Goal: Task Accomplishment & Management: Manage account settings

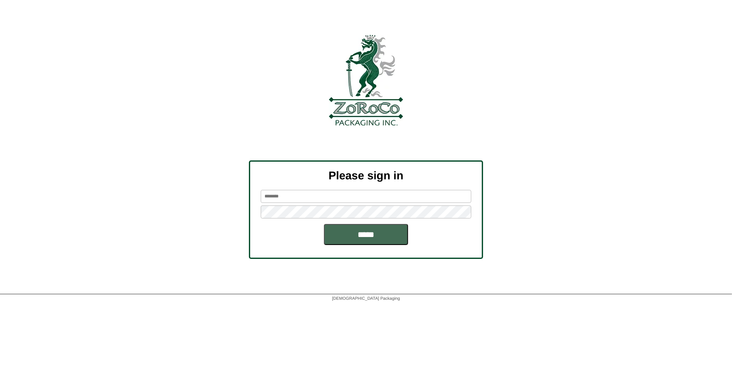
type input "*********"
click at [386, 230] on input "*****" at bounding box center [366, 234] width 84 height 21
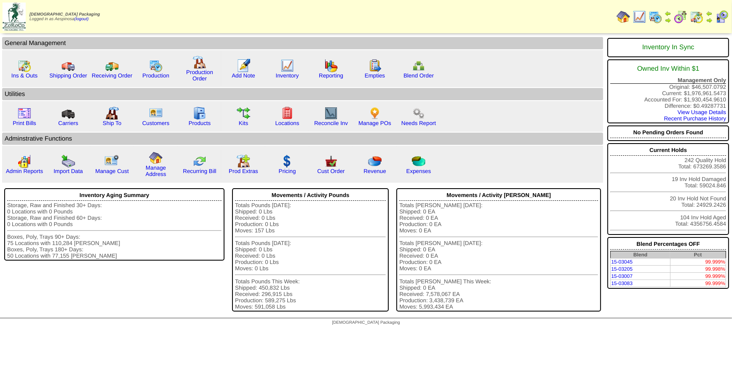
click at [697, 17] on img at bounding box center [696, 16] width 13 height 13
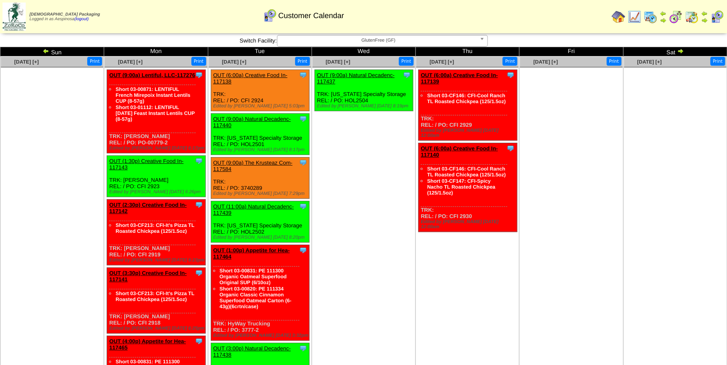
click at [341, 46] on div "GlutenFree (GF)" at bounding box center [382, 41] width 211 height 12
click at [376, 43] on span "FreeFrom (FF)" at bounding box center [379, 40] width 196 height 10
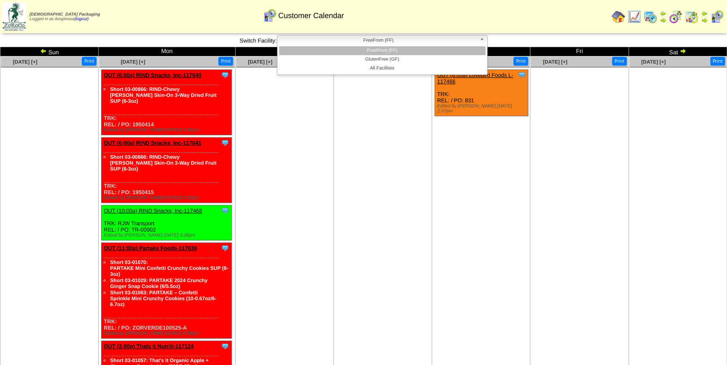
click at [383, 45] on span "FreeFrom (FF)" at bounding box center [379, 40] width 196 height 10
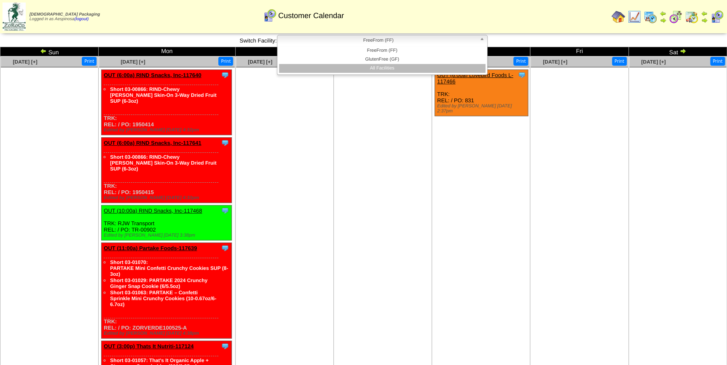
click at [390, 66] on li "All Facilities" at bounding box center [382, 68] width 206 height 9
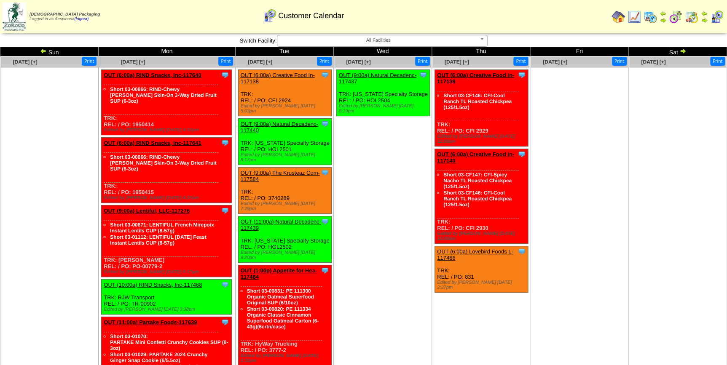
click at [46, 49] on img at bounding box center [43, 51] width 7 height 7
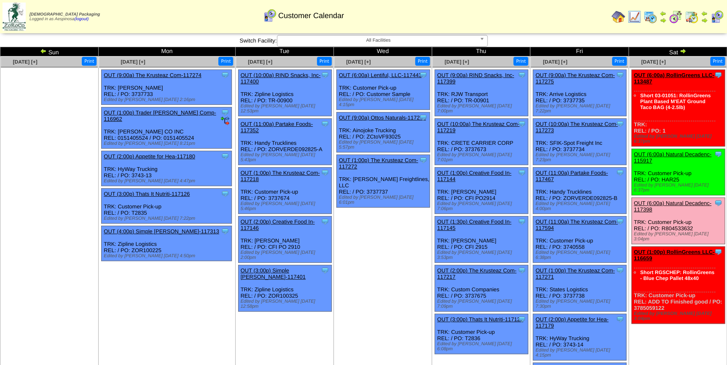
click at [42, 51] on img at bounding box center [43, 51] width 7 height 7
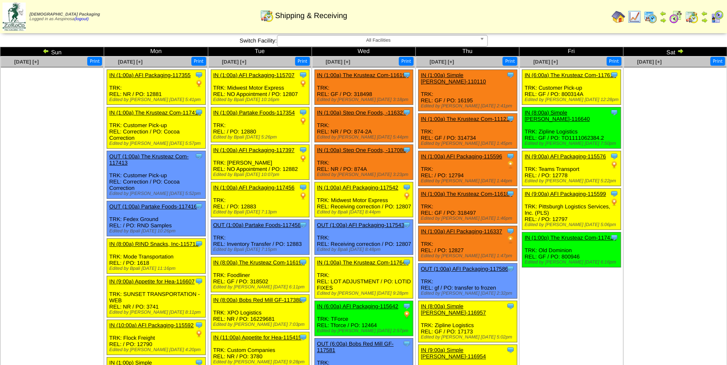
click at [40, 51] on td "Sun" at bounding box center [52, 51] width 104 height 9
click at [44, 51] on img at bounding box center [46, 51] width 7 height 7
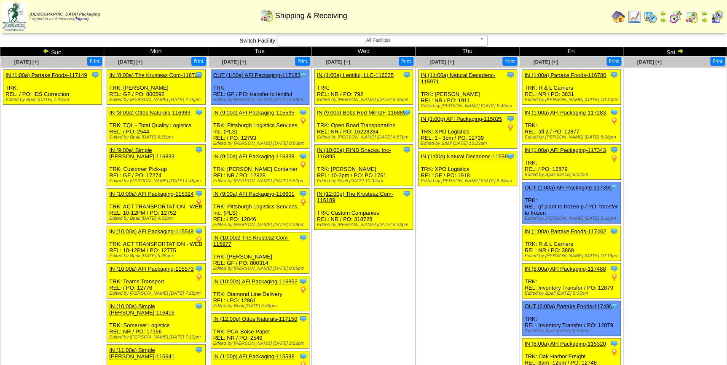
click at [46, 50] on img at bounding box center [46, 51] width 7 height 7
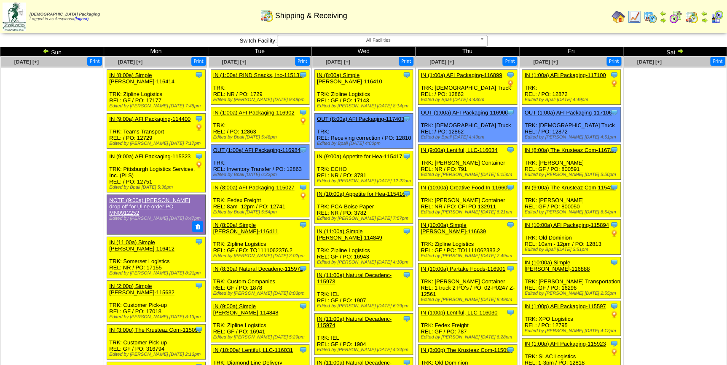
click at [46, 50] on img at bounding box center [46, 51] width 7 height 7
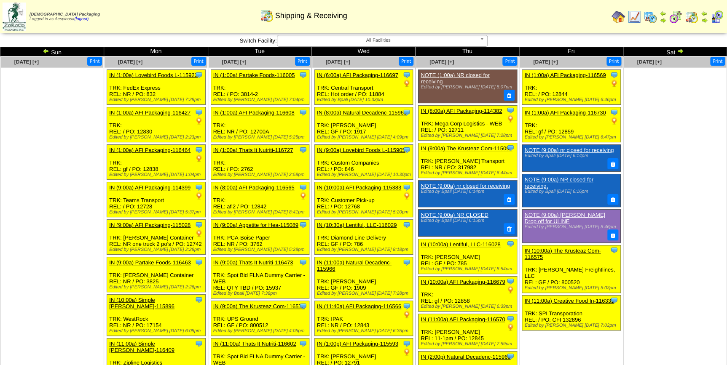
click at [45, 50] on img at bounding box center [46, 51] width 7 height 7
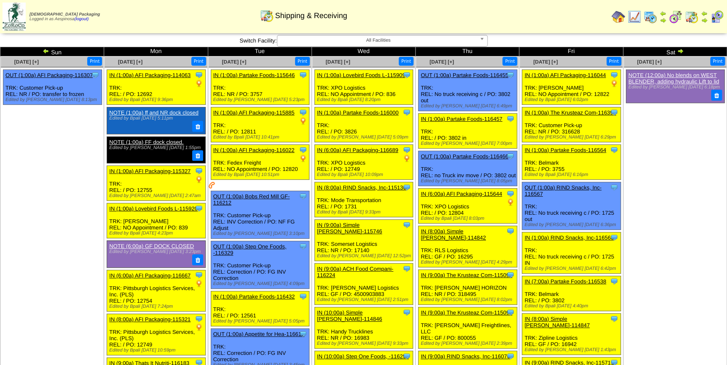
click at [678, 51] on img at bounding box center [680, 51] width 7 height 7
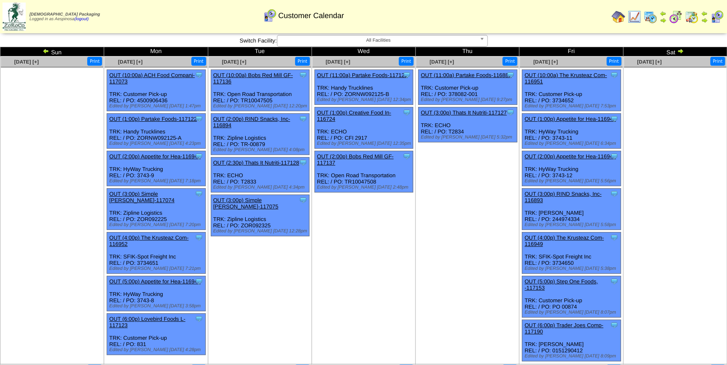
click at [48, 51] on img at bounding box center [46, 51] width 7 height 7
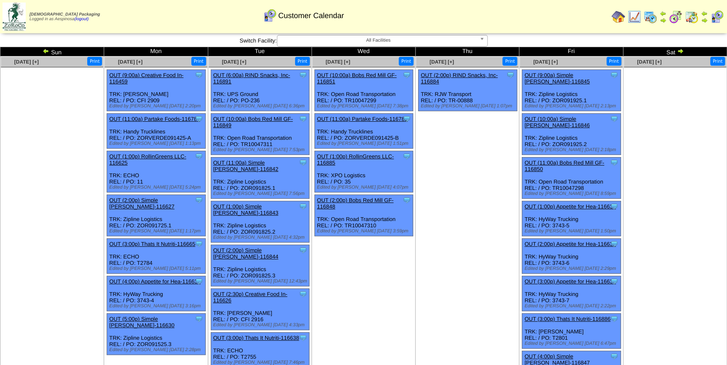
click at [48, 51] on img at bounding box center [46, 51] width 7 height 7
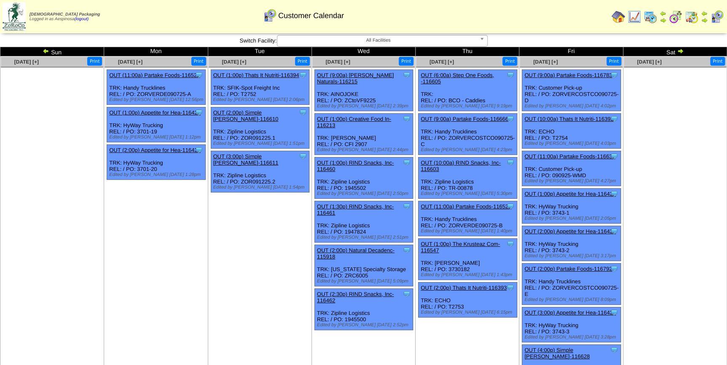
click at [48, 51] on img at bounding box center [46, 51] width 7 height 7
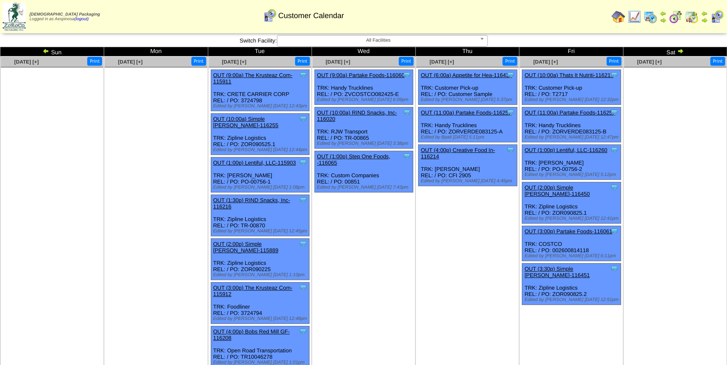
click at [679, 51] on img at bounding box center [680, 51] width 7 height 7
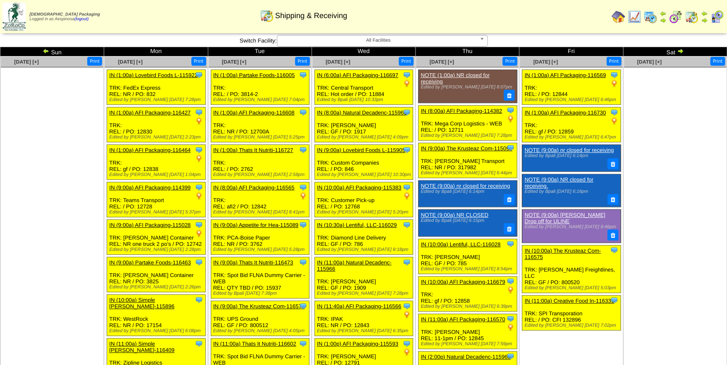
click at [679, 51] on img at bounding box center [680, 51] width 7 height 7
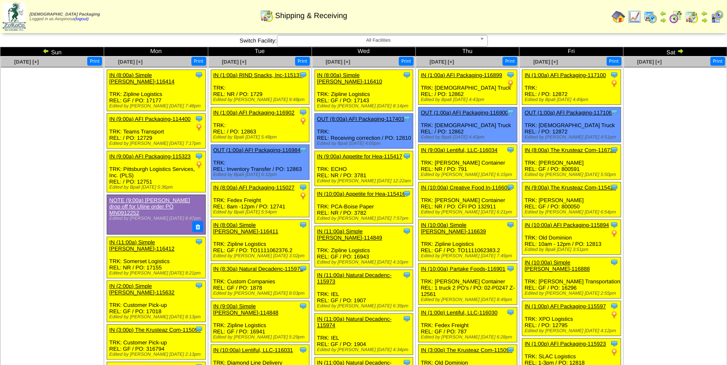
click at [679, 51] on img at bounding box center [680, 51] width 7 height 7
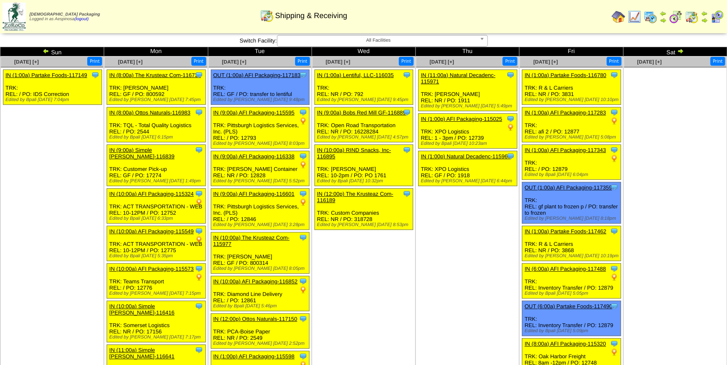
click at [679, 51] on img at bounding box center [680, 51] width 7 height 7
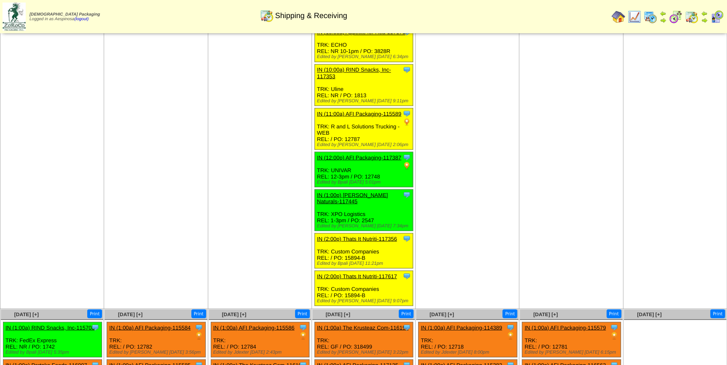
scroll to position [766, 0]
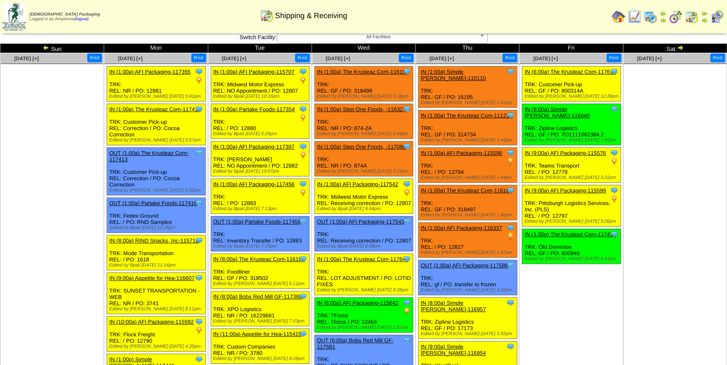
scroll to position [0, 0]
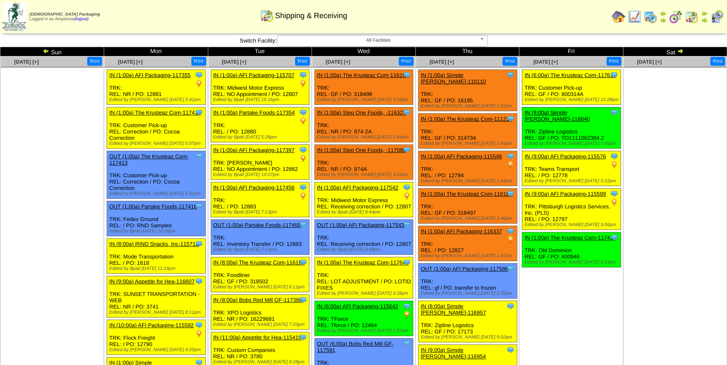
click at [680, 50] on img at bounding box center [680, 51] width 7 height 7
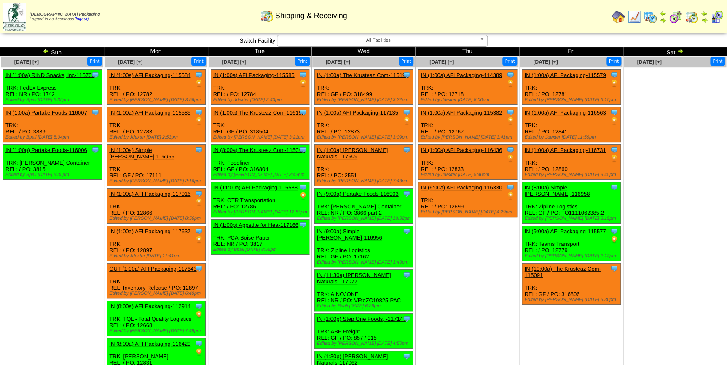
click at [679, 49] on img at bounding box center [680, 51] width 7 height 7
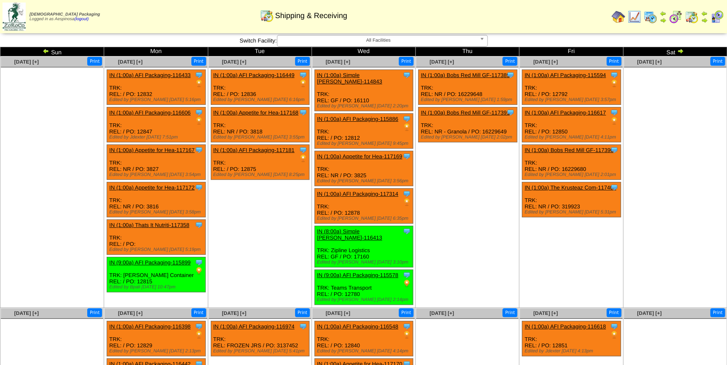
drag, startPoint x: 0, startPoint y: 0, endPoint x: 679, endPoint y: 49, distance: 680.6
click at [679, 49] on img at bounding box center [680, 51] width 7 height 7
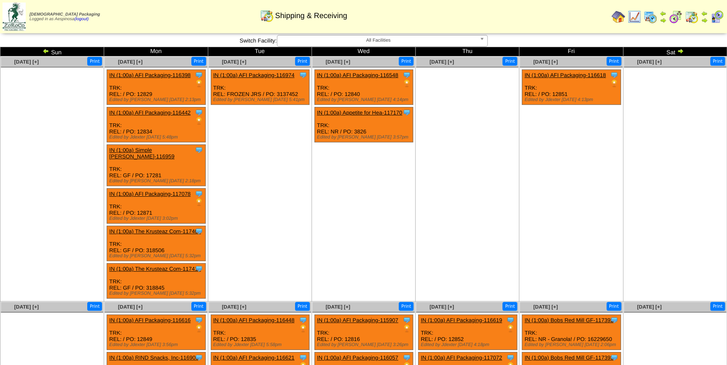
drag, startPoint x: 0, startPoint y: 0, endPoint x: 679, endPoint y: 49, distance: 680.6
click at [679, 49] on img at bounding box center [680, 51] width 7 height 7
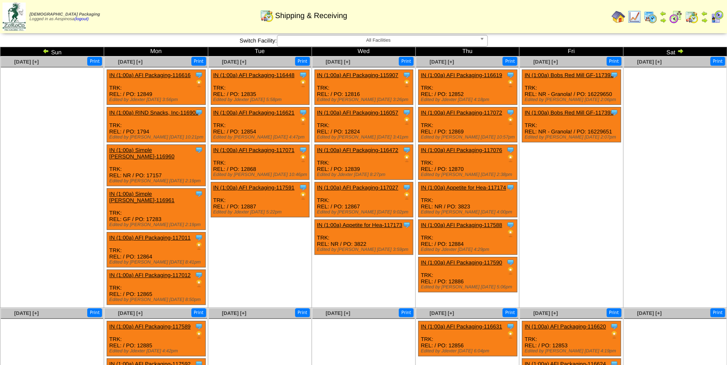
drag, startPoint x: 0, startPoint y: 0, endPoint x: 679, endPoint y: 49, distance: 680.6
click at [679, 49] on img at bounding box center [680, 51] width 7 height 7
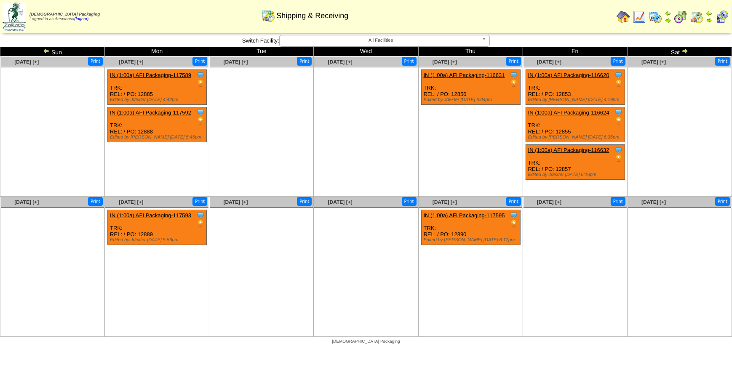
drag, startPoint x: 0, startPoint y: 0, endPoint x: 679, endPoint y: 49, distance: 680.6
click at [679, 49] on td "Sat" at bounding box center [679, 51] width 104 height 9
click at [683, 49] on img at bounding box center [685, 51] width 7 height 7
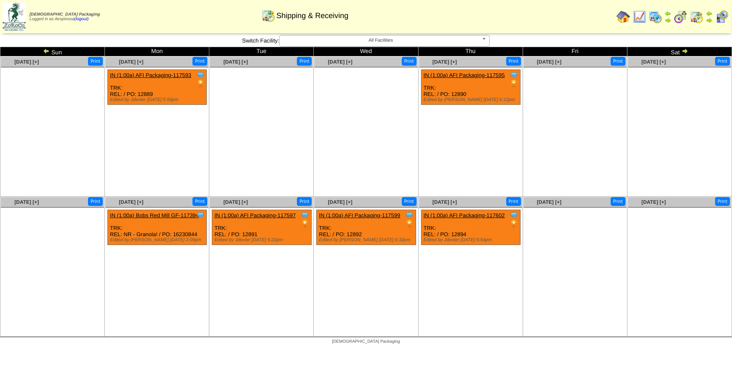
click at [684, 53] on img at bounding box center [685, 51] width 7 height 7
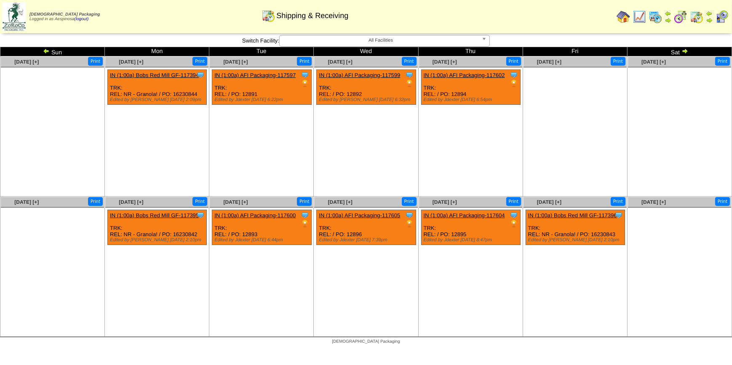
click at [46, 51] on img at bounding box center [46, 51] width 7 height 7
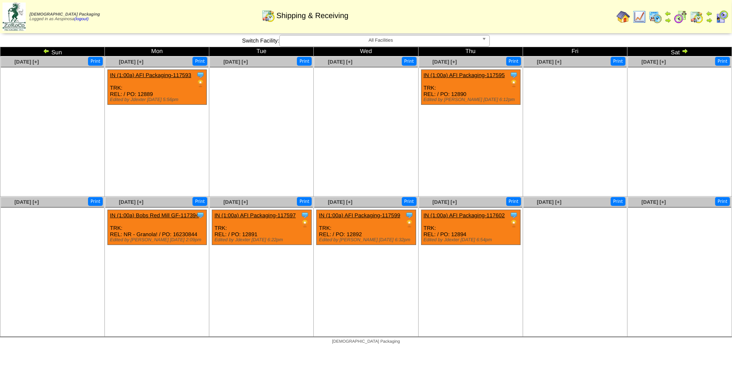
drag, startPoint x: 0, startPoint y: 0, endPoint x: 46, endPoint y: 51, distance: 68.9
click at [46, 51] on img at bounding box center [46, 51] width 7 height 7
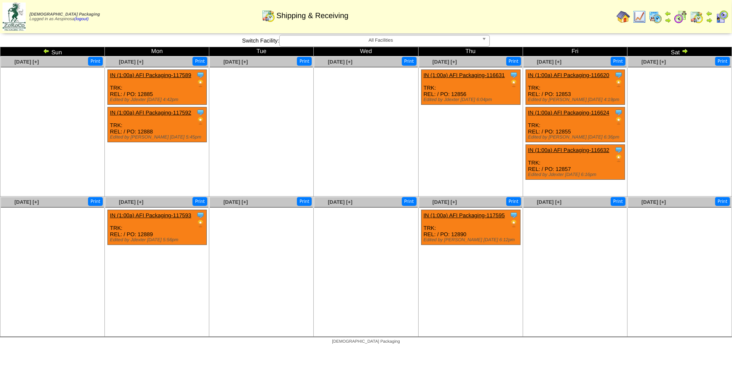
drag, startPoint x: 0, startPoint y: 0, endPoint x: 46, endPoint y: 51, distance: 68.9
click at [46, 51] on img at bounding box center [46, 51] width 7 height 7
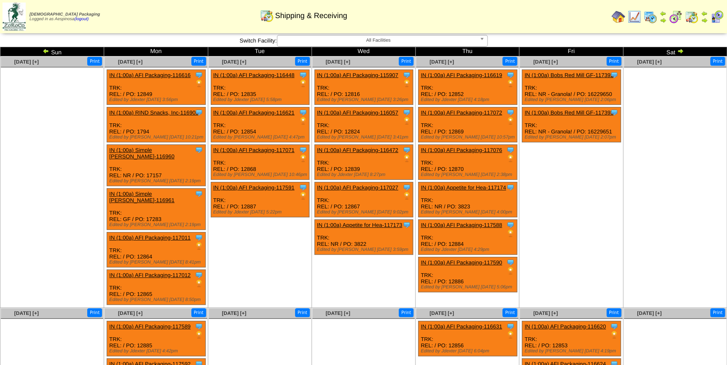
drag, startPoint x: 0, startPoint y: 0, endPoint x: 46, endPoint y: 51, distance: 68.9
click at [46, 51] on img at bounding box center [46, 51] width 7 height 7
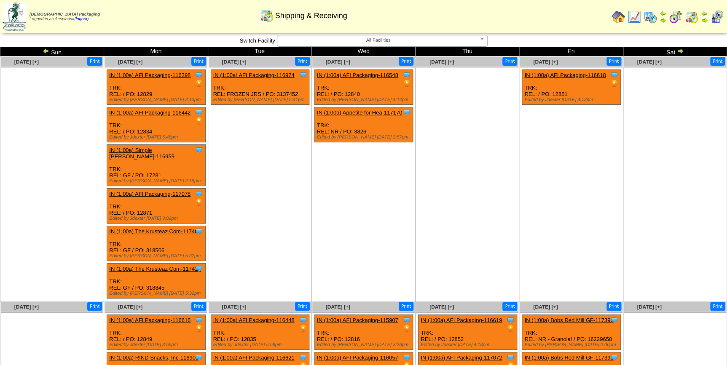
drag, startPoint x: 0, startPoint y: 0, endPoint x: 46, endPoint y: 51, distance: 68.9
click at [46, 51] on img at bounding box center [46, 51] width 7 height 7
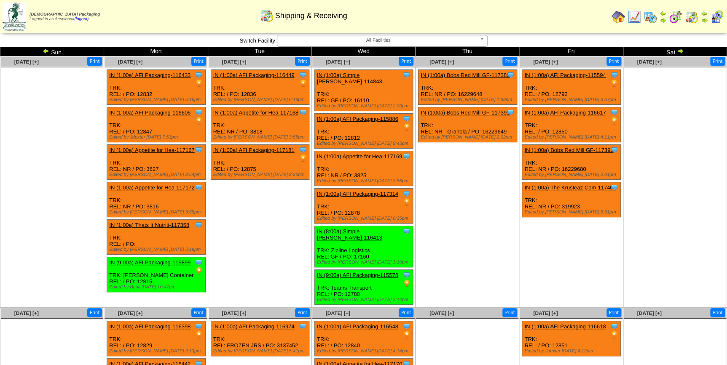
click at [500, 167] on ul "Clone Item IN (1:00a) Bobs Red Mill GF-117389 Bobs Red Mill GF ScheduleID: 1173…" at bounding box center [467, 133] width 102 height 126
click at [45, 50] on img at bounding box center [46, 51] width 7 height 7
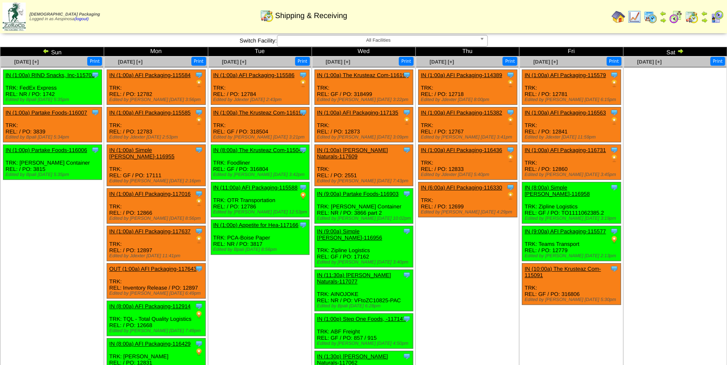
drag, startPoint x: 0, startPoint y: 0, endPoint x: 45, endPoint y: 50, distance: 67.1
click at [45, 50] on img at bounding box center [46, 51] width 7 height 7
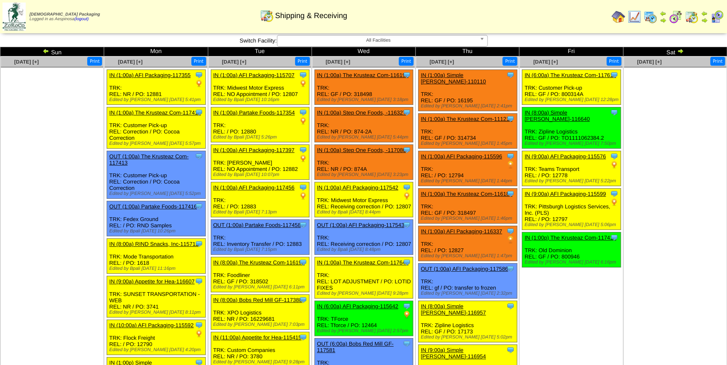
click at [681, 49] on img at bounding box center [680, 51] width 7 height 7
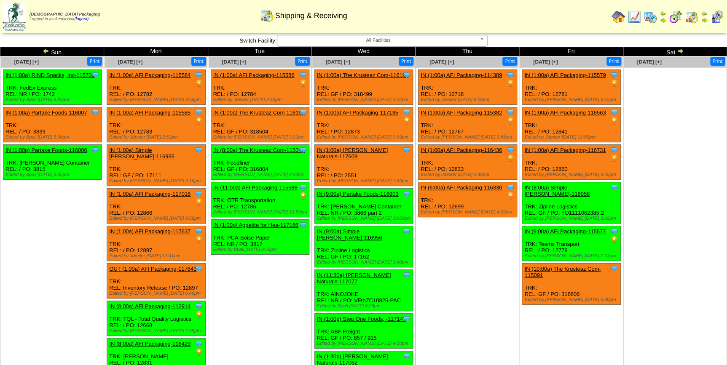
drag, startPoint x: 0, startPoint y: 0, endPoint x: 682, endPoint y: 52, distance: 683.8
click at [682, 52] on img at bounding box center [680, 51] width 7 height 7
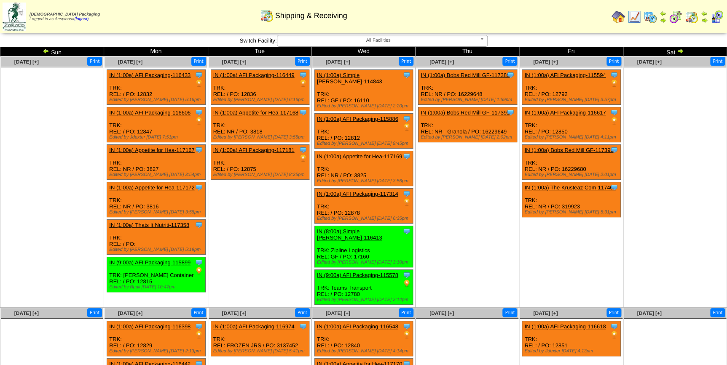
click at [678, 52] on img at bounding box center [680, 51] width 7 height 7
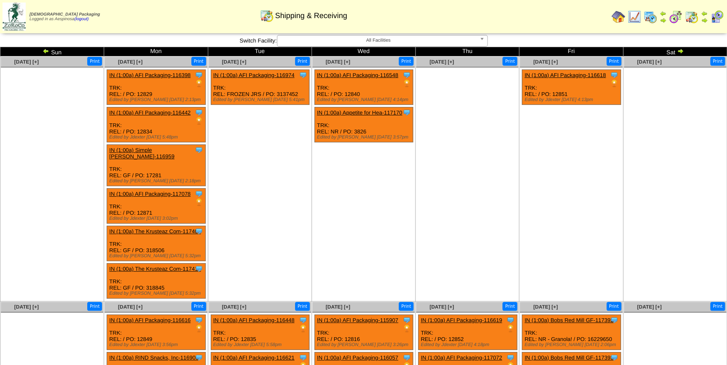
click at [46, 52] on img at bounding box center [46, 51] width 7 height 7
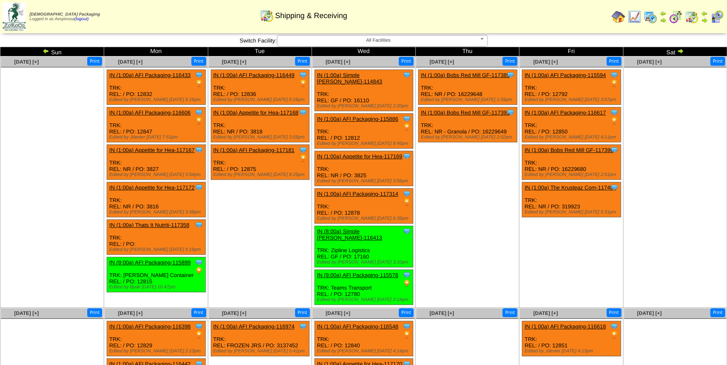
click at [46, 51] on img at bounding box center [46, 51] width 7 height 7
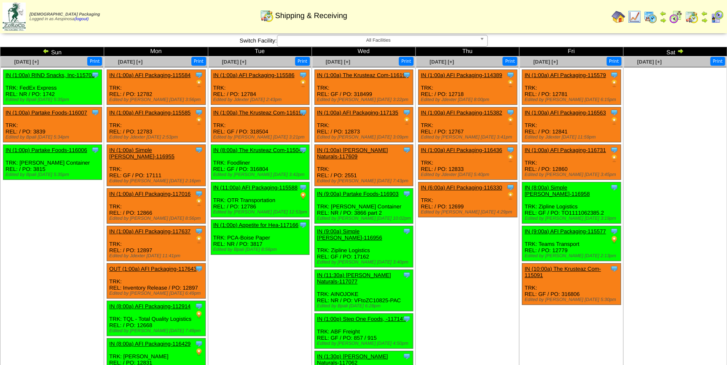
click at [46, 52] on img at bounding box center [46, 51] width 7 height 7
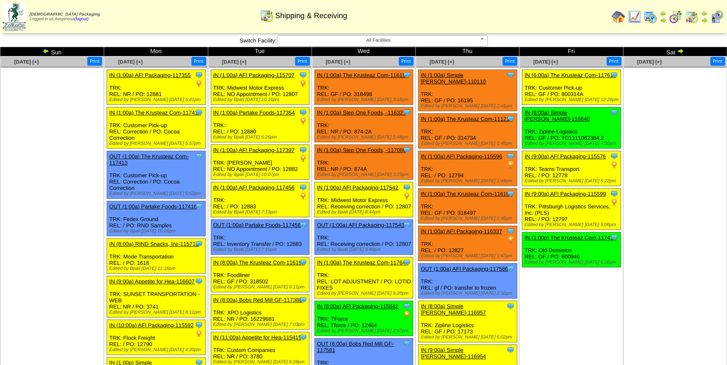
click at [678, 51] on img at bounding box center [680, 51] width 7 height 7
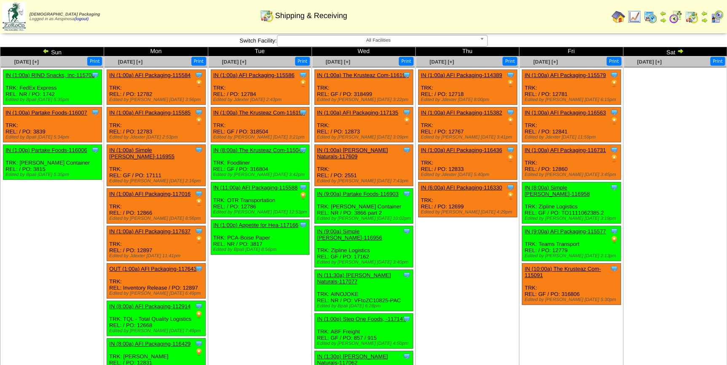
click at [46, 52] on img at bounding box center [46, 51] width 7 height 7
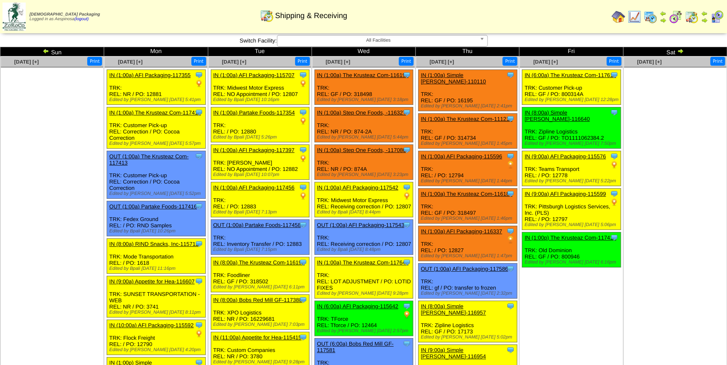
click at [647, 145] on ul at bounding box center [675, 130] width 102 height 126
click at [584, 233] on div "Clone Item IN (1:00p) The Krusteaz Com-117411 The Krusteaz Company ScheduleID: …" at bounding box center [571, 250] width 99 height 35
click at [585, 235] on link "IN (1:00p) The Krusteaz Com-117411" at bounding box center [569, 238] width 91 height 6
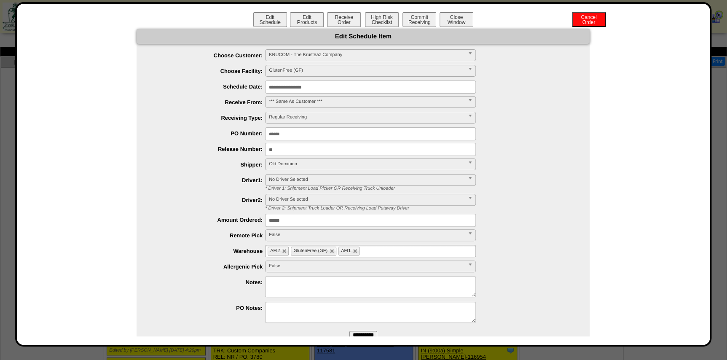
click at [332, 10] on div "**********" at bounding box center [363, 174] width 696 height 344
click at [333, 12] on button "Receive Order" at bounding box center [344, 19] width 34 height 15
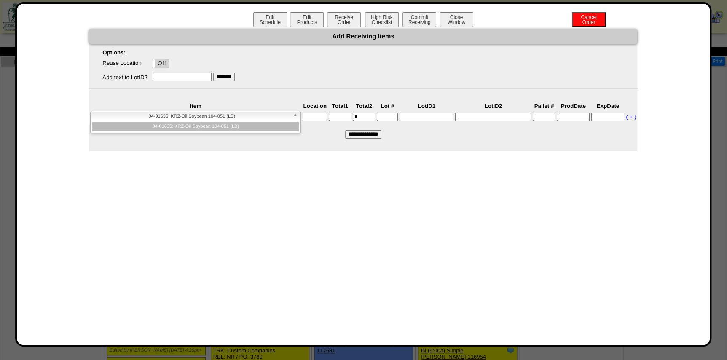
click at [264, 116] on span "04-01635: KRZ-Oil Soybean 104-051 (LB)" at bounding box center [192, 116] width 196 height 10
click at [317, 115] on input "text" at bounding box center [315, 117] width 24 height 8
type input "*"
type input "*****"
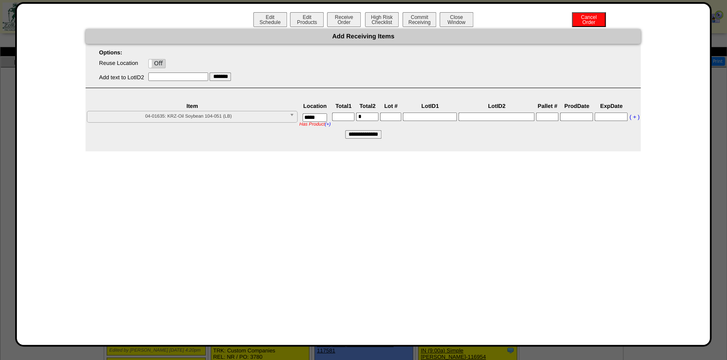
click at [352, 117] on input"] "text" at bounding box center [343, 117] width 22 height 8
type input"] "****"
type input"] "*******"
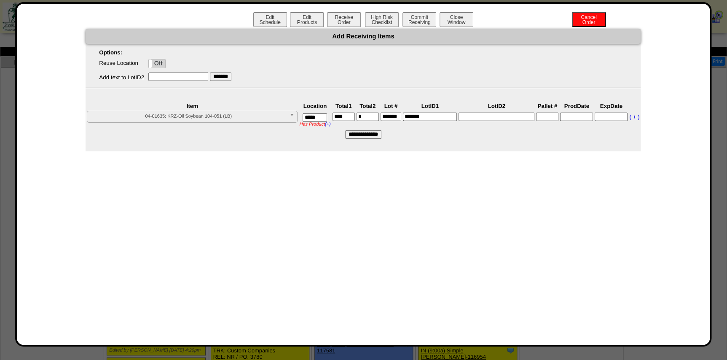
type input "*******"
type input"] "*"
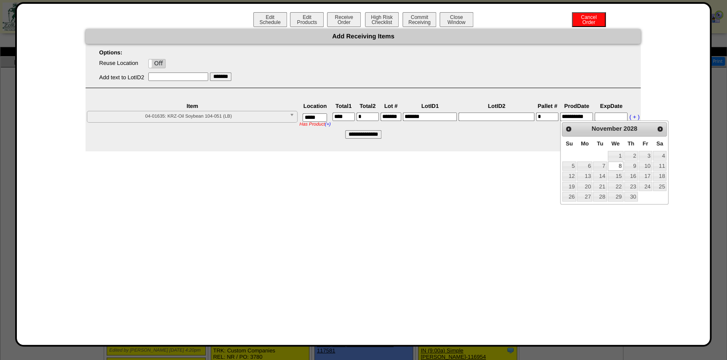
click at [576, 113] on input "**********" at bounding box center [576, 117] width 33 height 8
type input "**********"
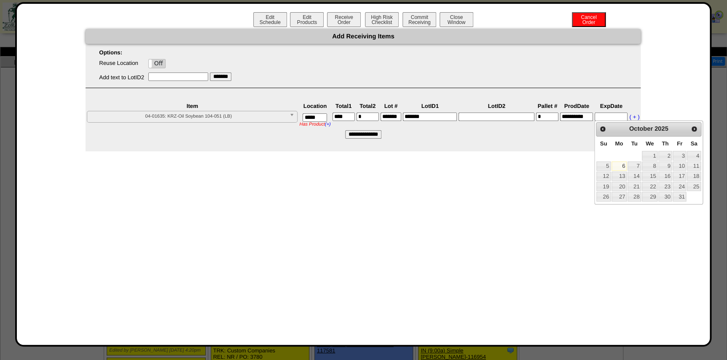
click at [611, 117] on input "text" at bounding box center [611, 117] width 33 height 8
type input "**********"
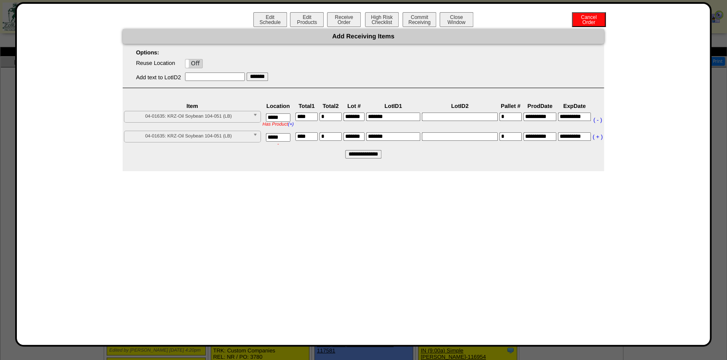
type input "*****"
click at [370, 151] on input "**********" at bounding box center [363, 154] width 36 height 8
type input "*********"
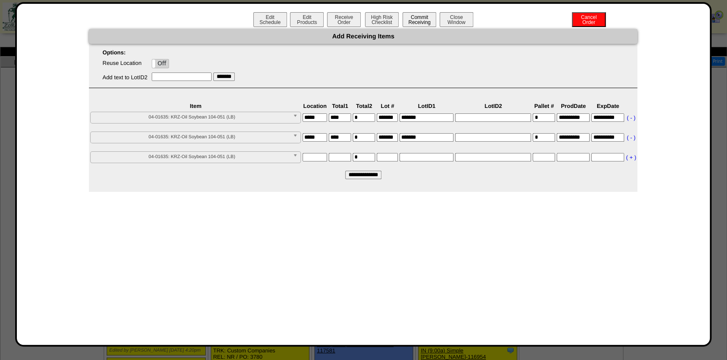
click at [417, 15] on button "Commit Receiving" at bounding box center [419, 19] width 34 height 15
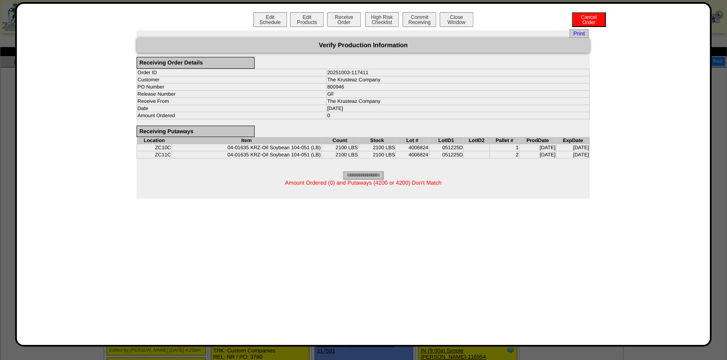
click at [400, 180] on span "Amount Ordered (0) and Putaways (4200 or 4200) Don't Match" at bounding box center [363, 183] width 156 height 6
copy span "4200"
click at [273, 26] on button "Edit Schedule" at bounding box center [270, 19] width 34 height 15
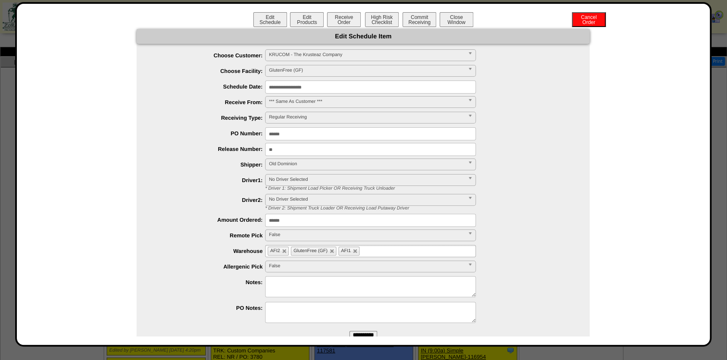
drag, startPoint x: 279, startPoint y: 221, endPoint x: 181, endPoint y: 219, distance: 97.8
click at [190, 220] on li "Amount Ordered: ******" at bounding box center [371, 220] width 436 height 13
paste input "text"
type input "****"
click at [192, 260] on ul "**********" at bounding box center [363, 187] width 453 height 276
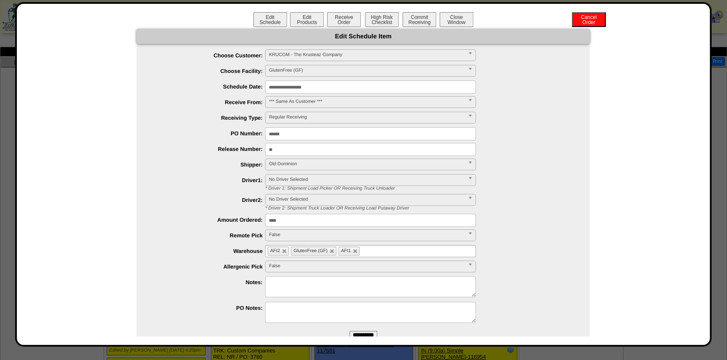
click at [296, 282] on textarea at bounding box center [370, 286] width 211 height 21
type textarea "*"
type textarea "**********"
click at [157, 257] on div "**********" at bounding box center [371, 251] width 436 height 13
click at [366, 331] on input "**********" at bounding box center [363, 335] width 28 height 8
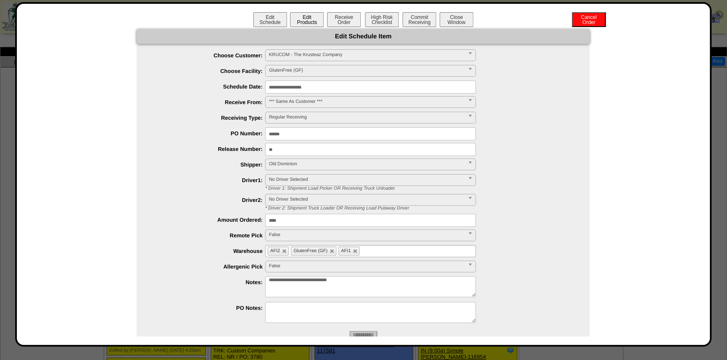
click at [306, 18] on button "Edit Products" at bounding box center [307, 19] width 34 height 15
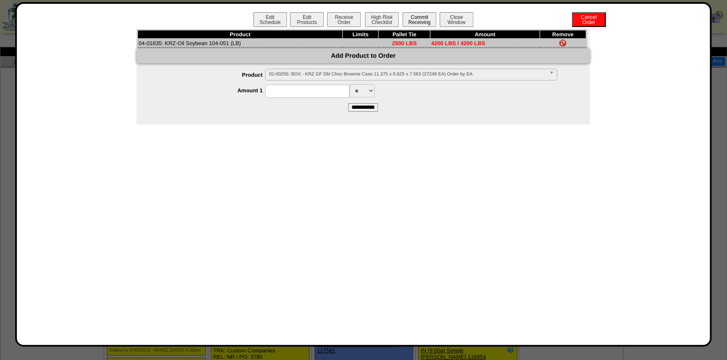
click at [421, 20] on button "Commit Receiving" at bounding box center [419, 19] width 34 height 15
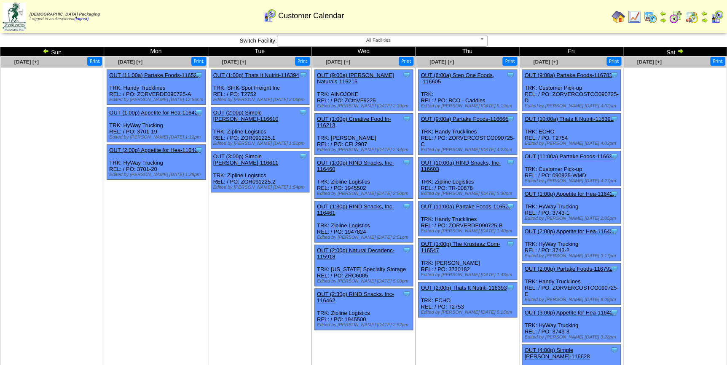
click at [679, 51] on img at bounding box center [680, 51] width 7 height 7
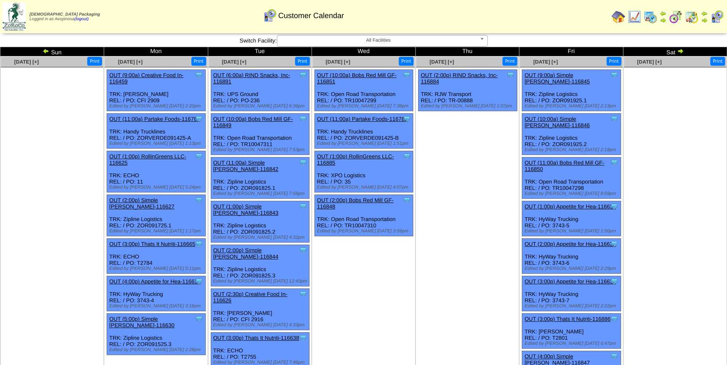
click at [679, 51] on img at bounding box center [680, 51] width 7 height 7
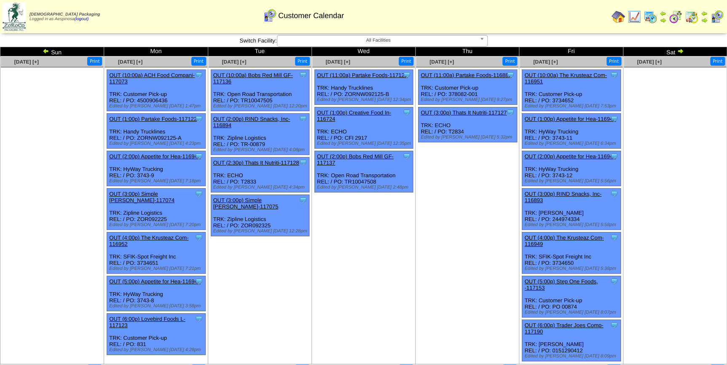
click at [679, 51] on img at bounding box center [680, 51] width 7 height 7
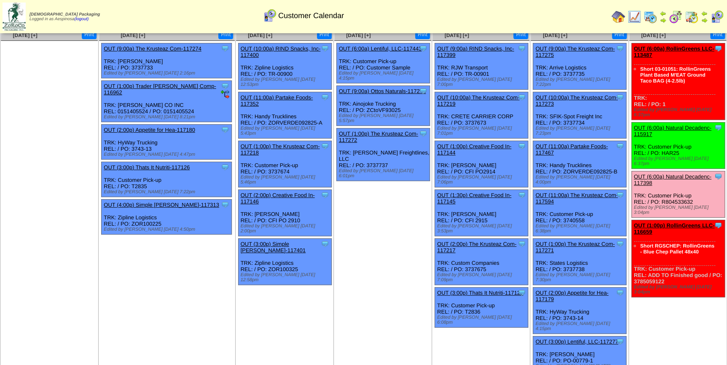
scroll to position [38, 0]
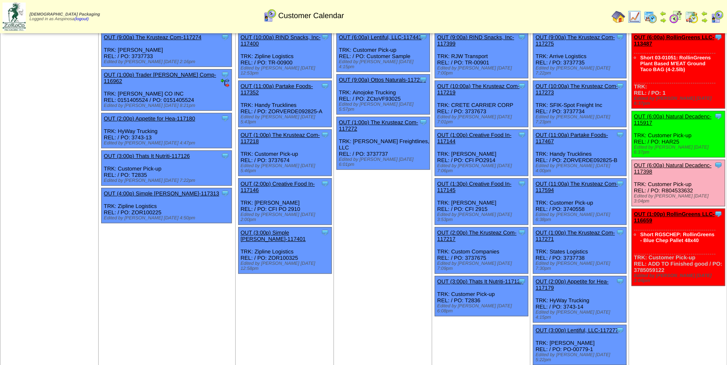
click at [572, 181] on link "OUT (11:00a) The Krusteaz Com-117594" at bounding box center [576, 187] width 82 height 13
